Goal: Register for event/course

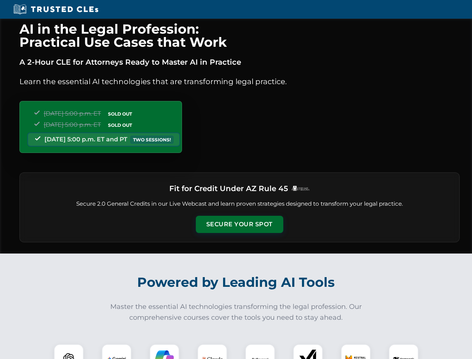
click at [239, 224] on button "Secure Your Spot" at bounding box center [239, 224] width 87 height 17
click at [69, 351] on img at bounding box center [69, 359] width 22 height 22
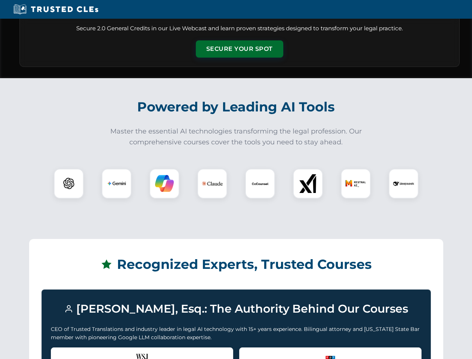
click at [117, 351] on div "Recognized by the WSJ [PERSON_NAME] was featured for his expertise in AI legal …" at bounding box center [142, 362] width 182 height 30
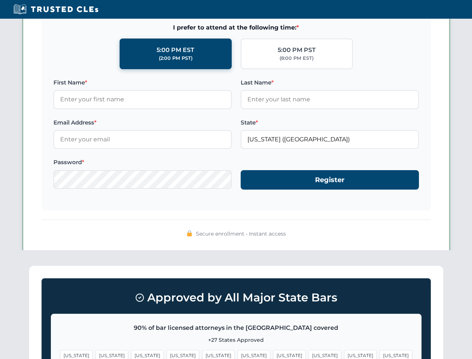
click at [273, 351] on span "[US_STATE]" at bounding box center [289, 355] width 33 height 11
click at [344, 351] on span "[US_STATE]" at bounding box center [360, 355] width 33 height 11
